Goal: Task Accomplishment & Management: Manage account settings

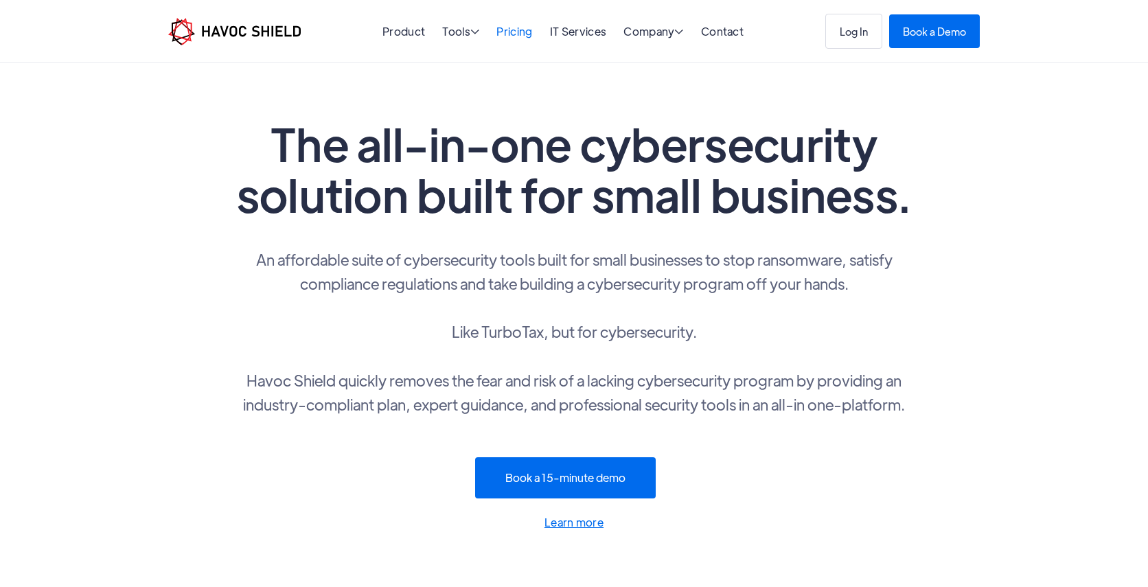
click at [517, 34] on link "Pricing" at bounding box center [514, 31] width 36 height 14
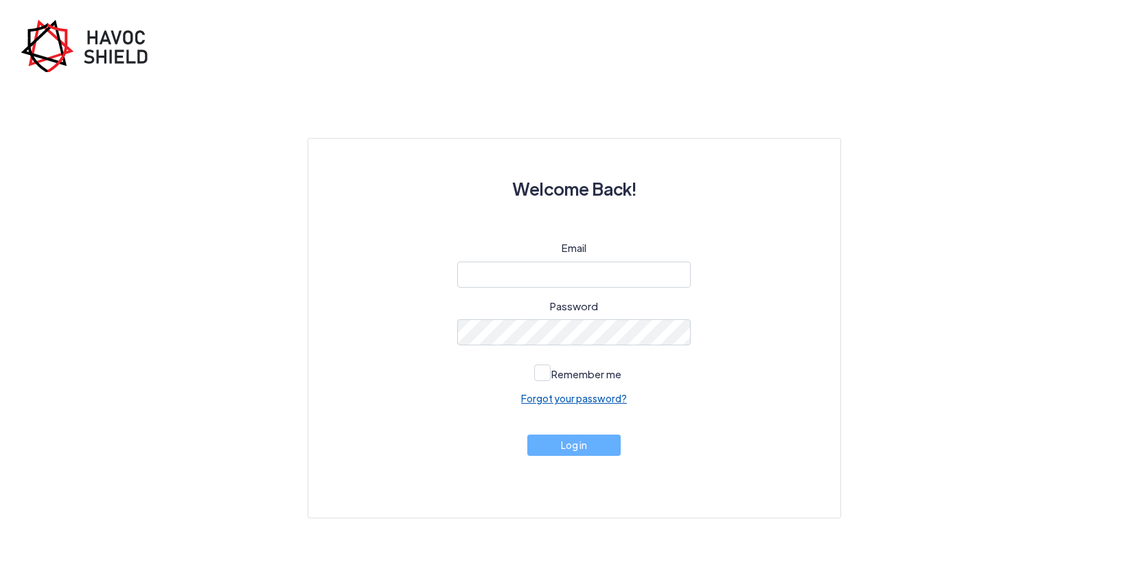
click at [589, 404] on link "Forgot your password?" at bounding box center [574, 398] width 106 height 14
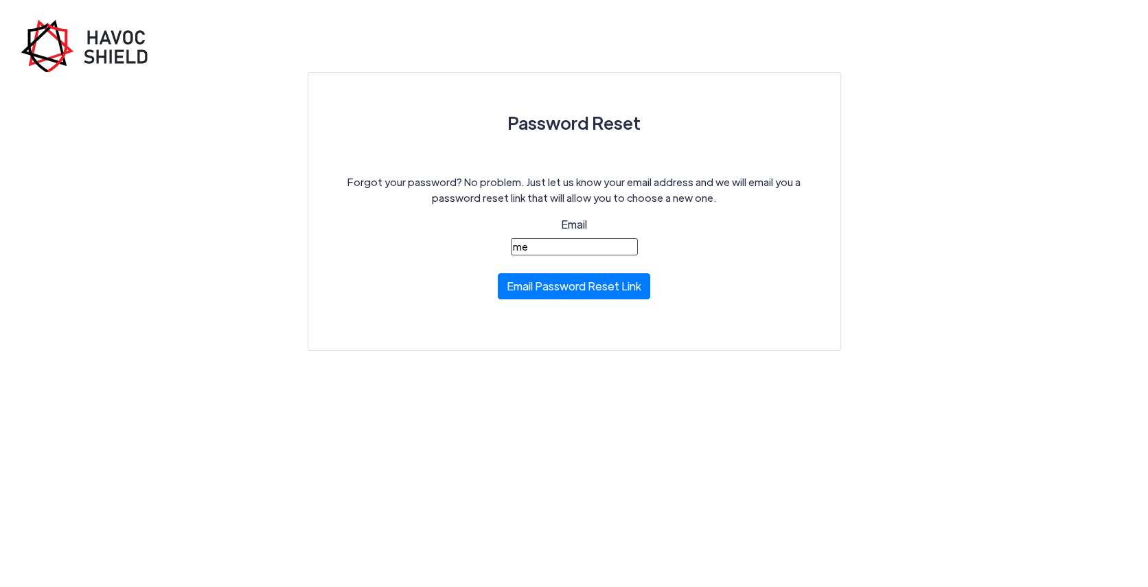
type input "me@moa.co.ke"
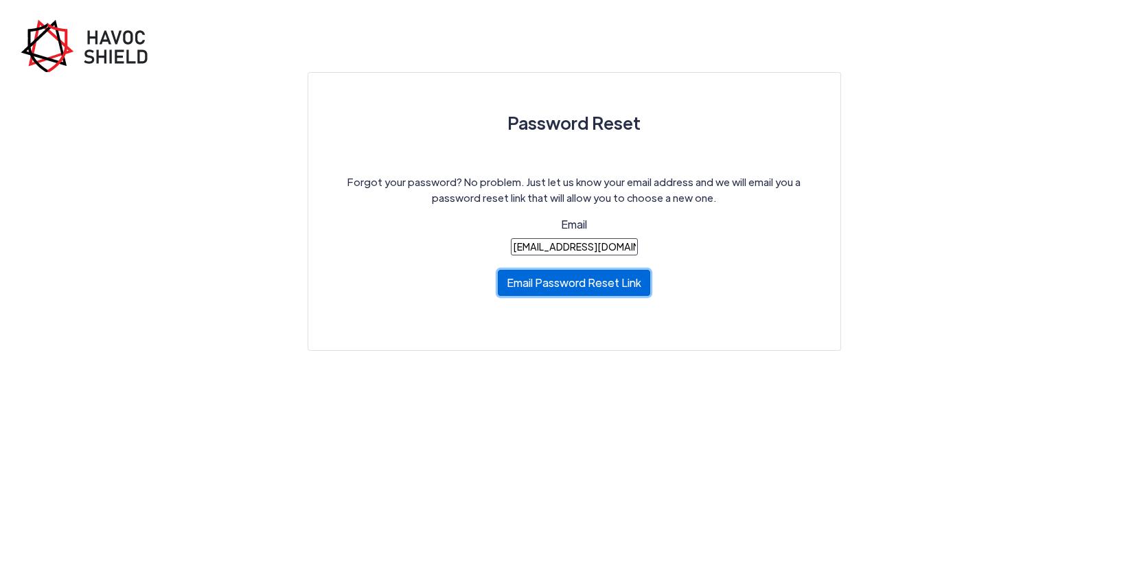
click at [596, 286] on button "Email Password Reset Link" at bounding box center [574, 283] width 152 height 26
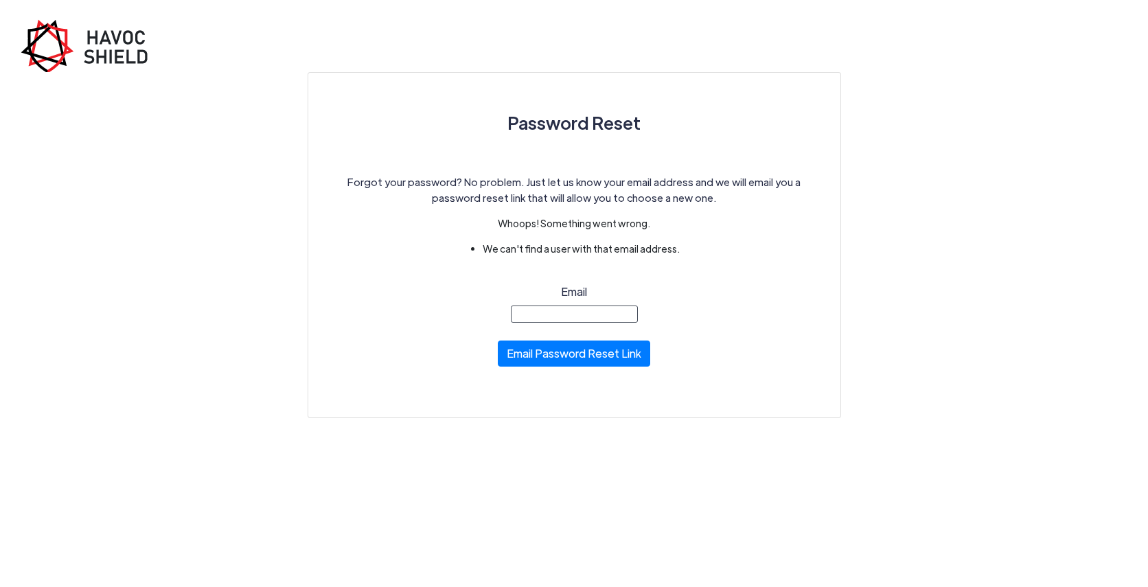
click at [554, 312] on input "Email" at bounding box center [574, 313] width 127 height 17
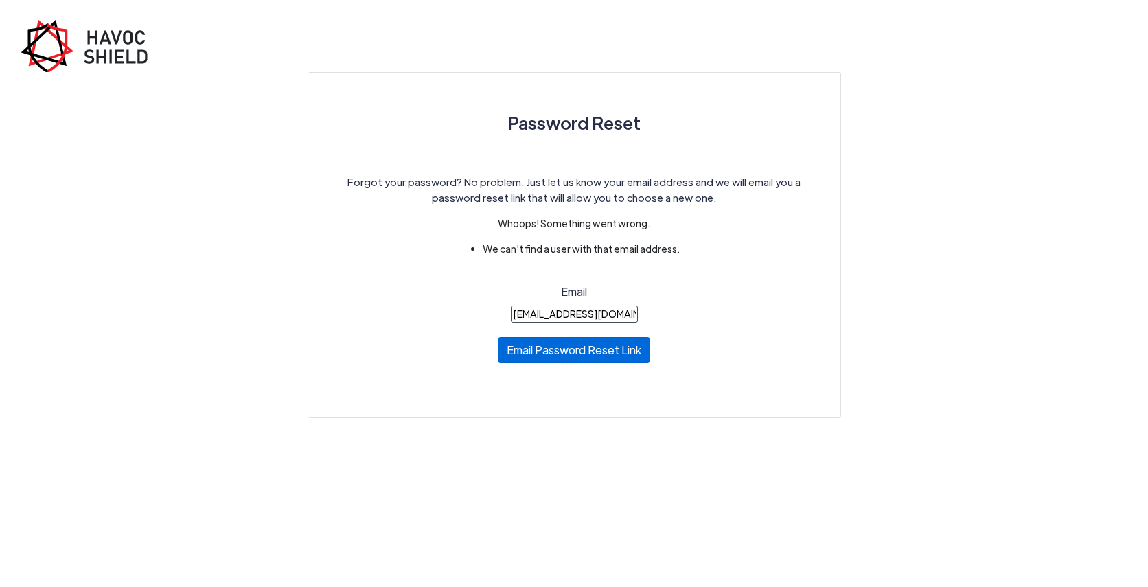
type input "me@moa.co.ke"
click at [551, 354] on button "Email Password Reset Link" at bounding box center [574, 350] width 152 height 26
